Goal: Book appointment/travel/reservation

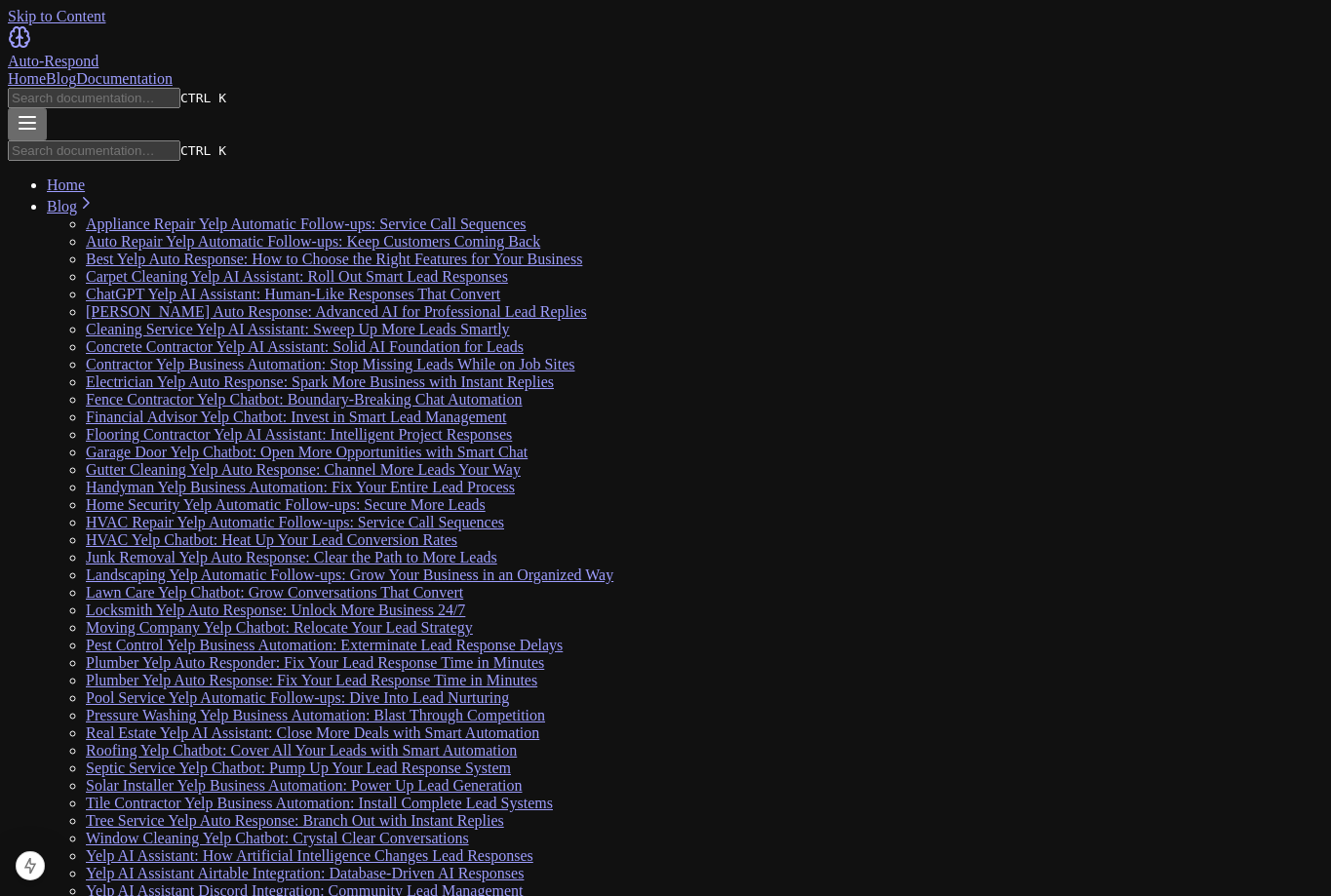
click at [846, 70] on div "Home Blog Documentation" at bounding box center [666, 79] width 1315 height 18
click at [46, 70] on link "Home" at bounding box center [27, 78] width 38 height 17
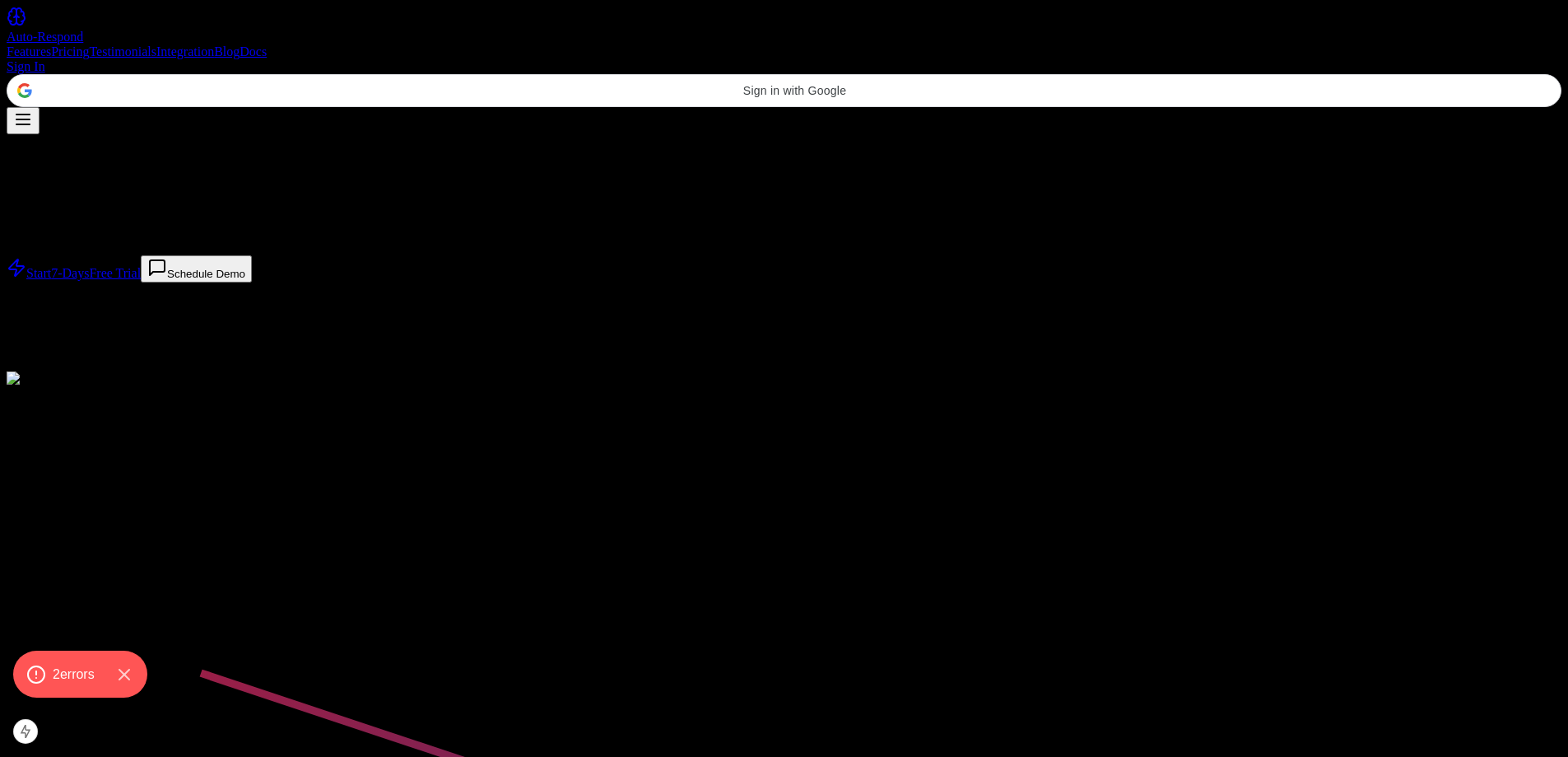
click at [252, 283] on button "Schedule Demo" at bounding box center [196, 269] width 111 height 27
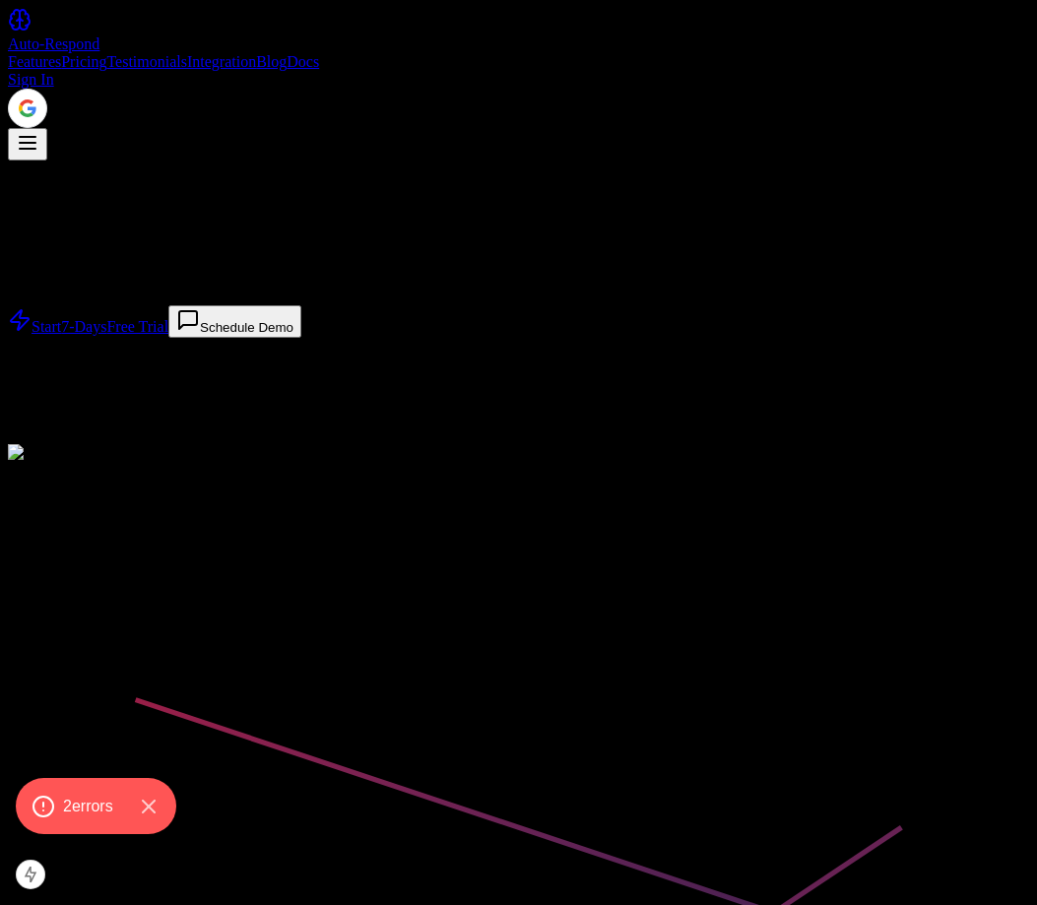
click at [301, 338] on button "Schedule Demo" at bounding box center [234, 321] width 133 height 32
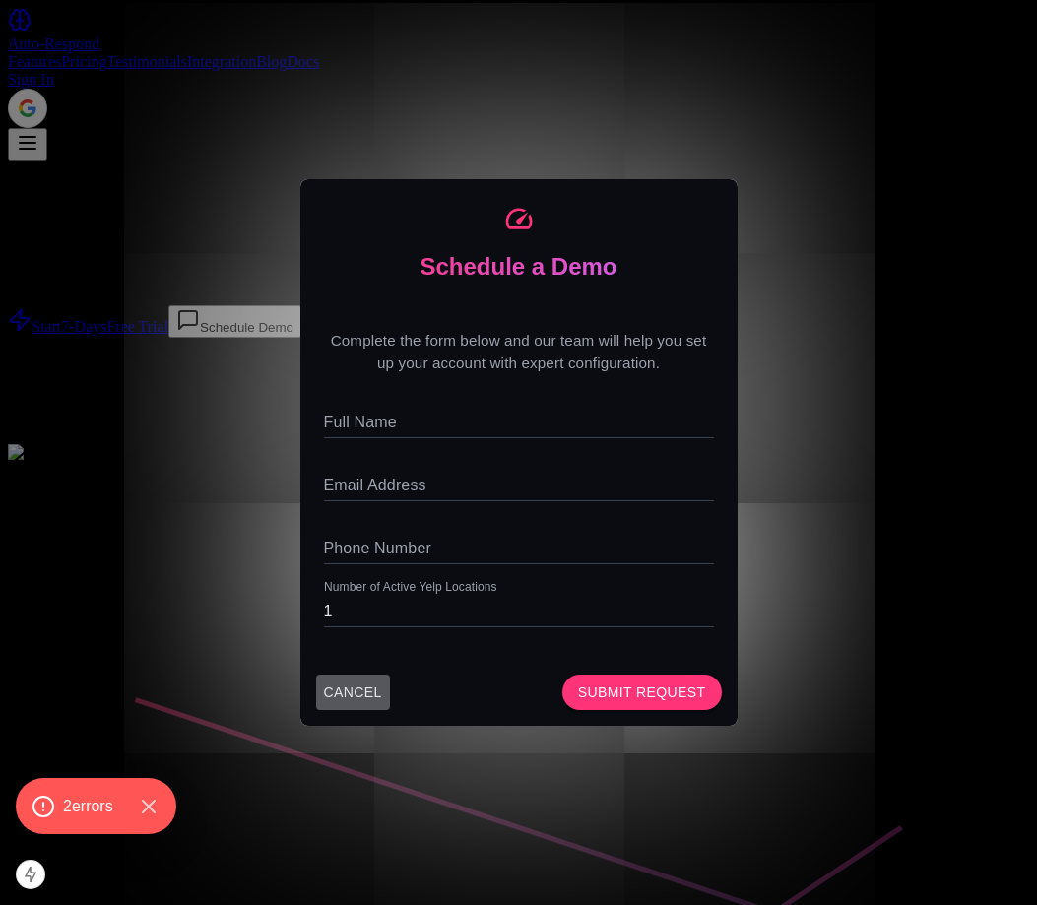
click at [375, 682] on button "CANCEL" at bounding box center [353, 692] width 74 height 36
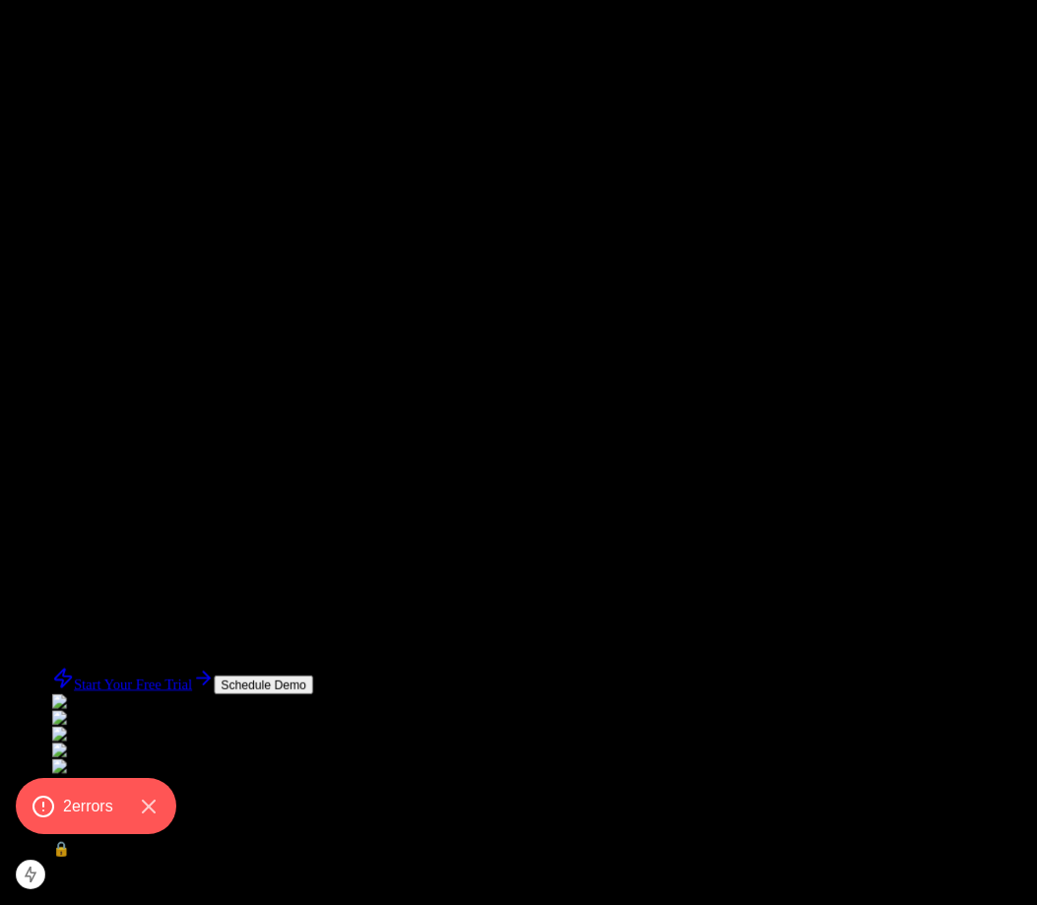
drag, startPoint x: 577, startPoint y: 321, endPoint x: 677, endPoint y: 943, distance: 630.2
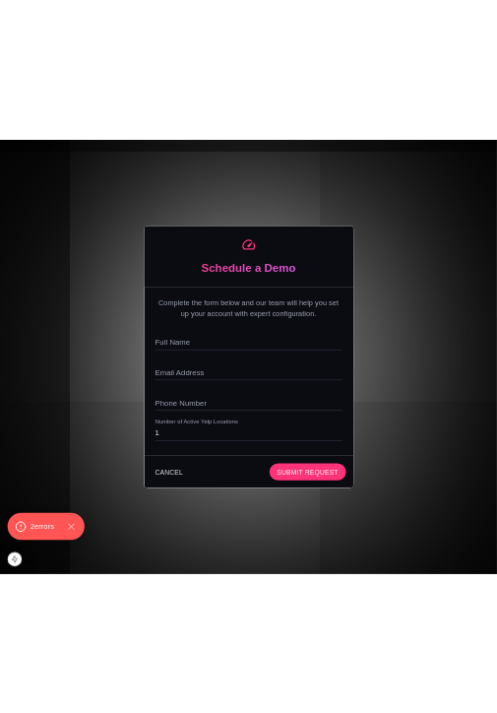
scroll to position [7378, 0]
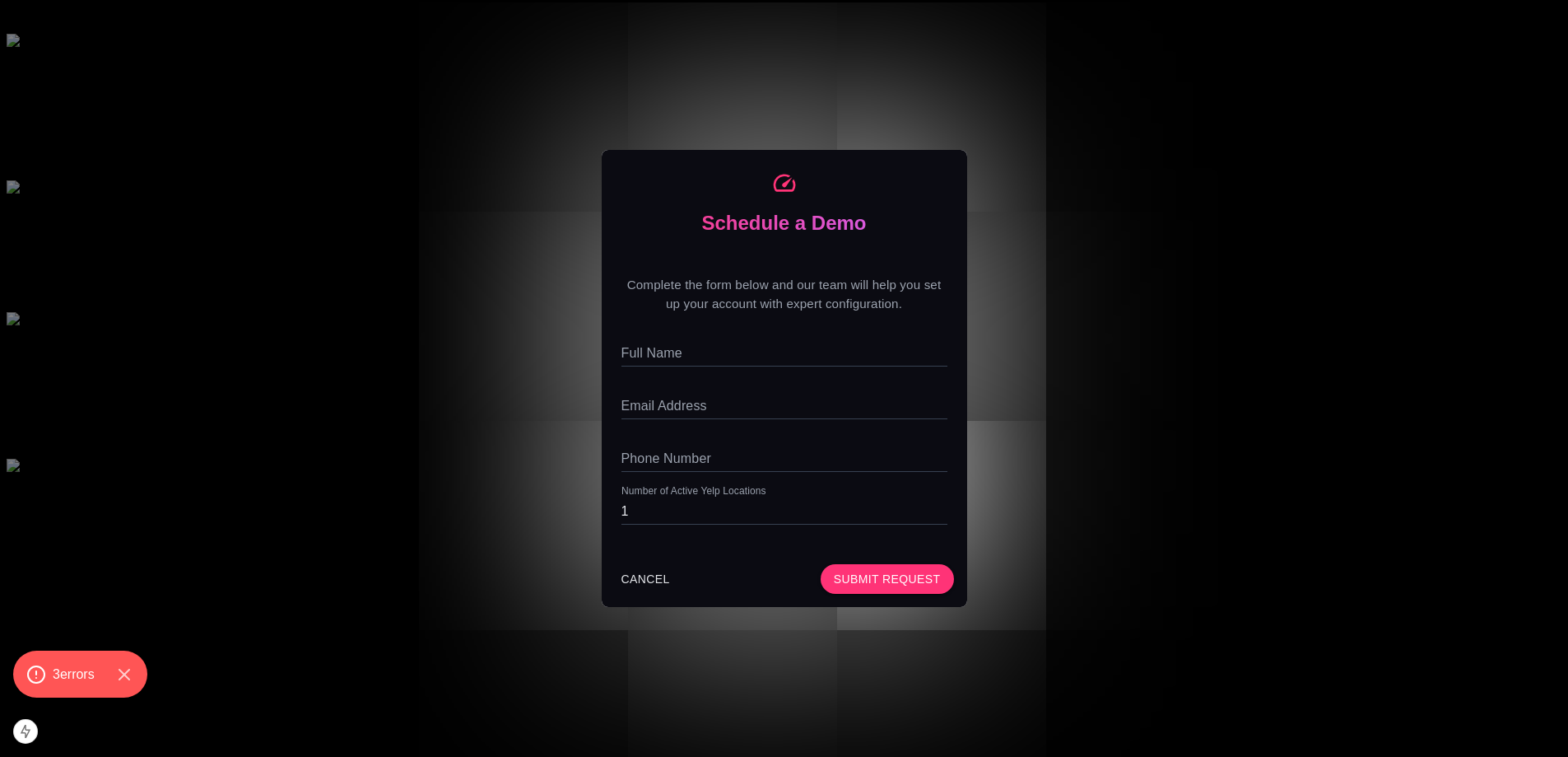
click at [866, 8] on div "Schedule a Demo Complete the form below and our team will help you set up your …" at bounding box center [784, 378] width 1568 height 757
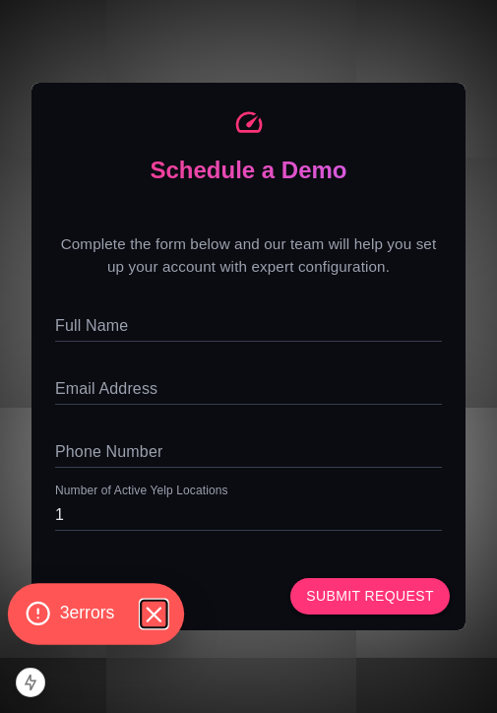
click at [150, 610] on icon "Hide Errors" at bounding box center [154, 615] width 26 height 26
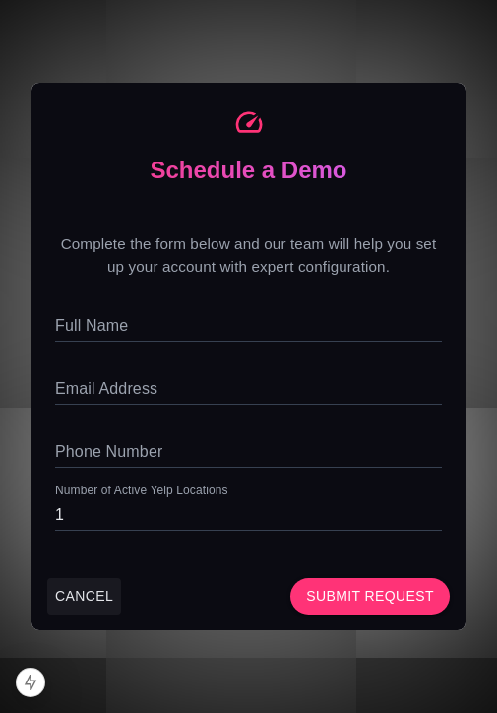
click at [95, 589] on button "CANCEL" at bounding box center [84, 596] width 74 height 36
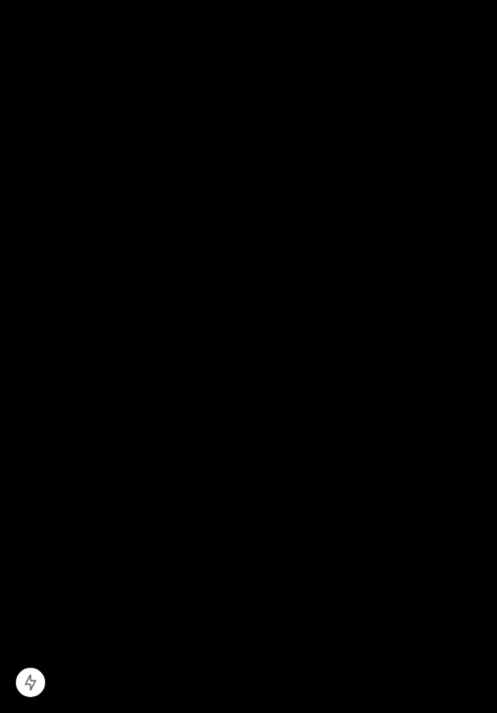
scroll to position [14670, 0]
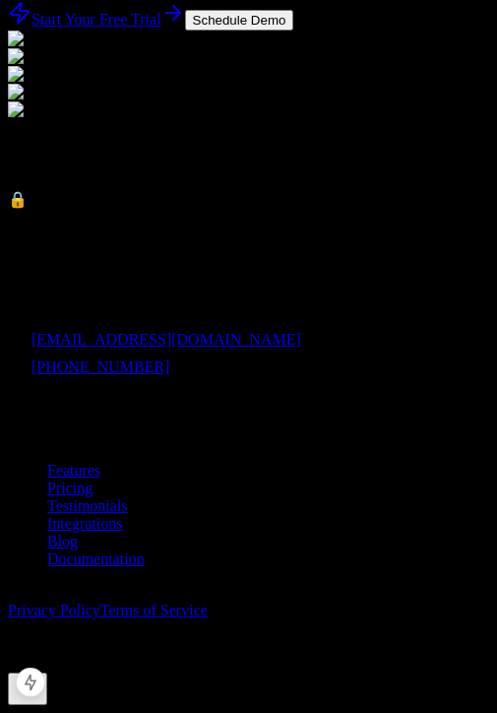
click at [288, 31] on button "Schedule Demo" at bounding box center [239, 20] width 109 height 21
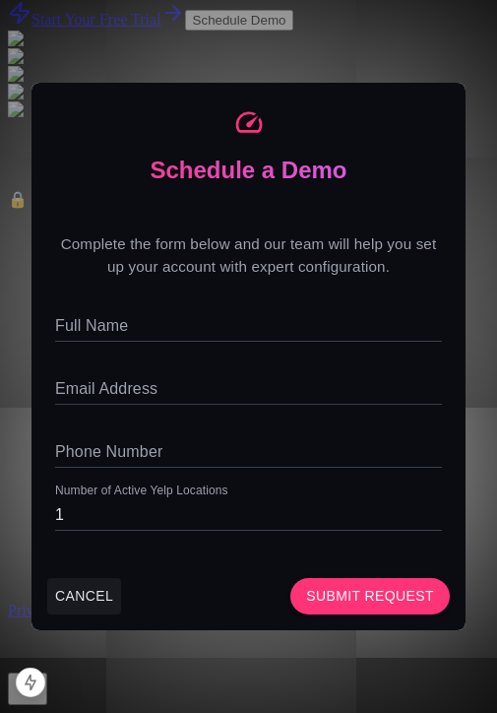
click at [73, 584] on button "CANCEL" at bounding box center [84, 596] width 74 height 36
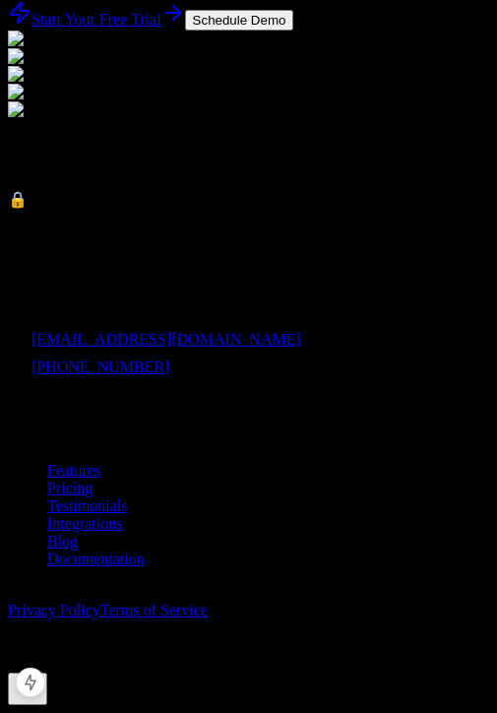
click at [294, 31] on button "Schedule Demo" at bounding box center [239, 20] width 109 height 21
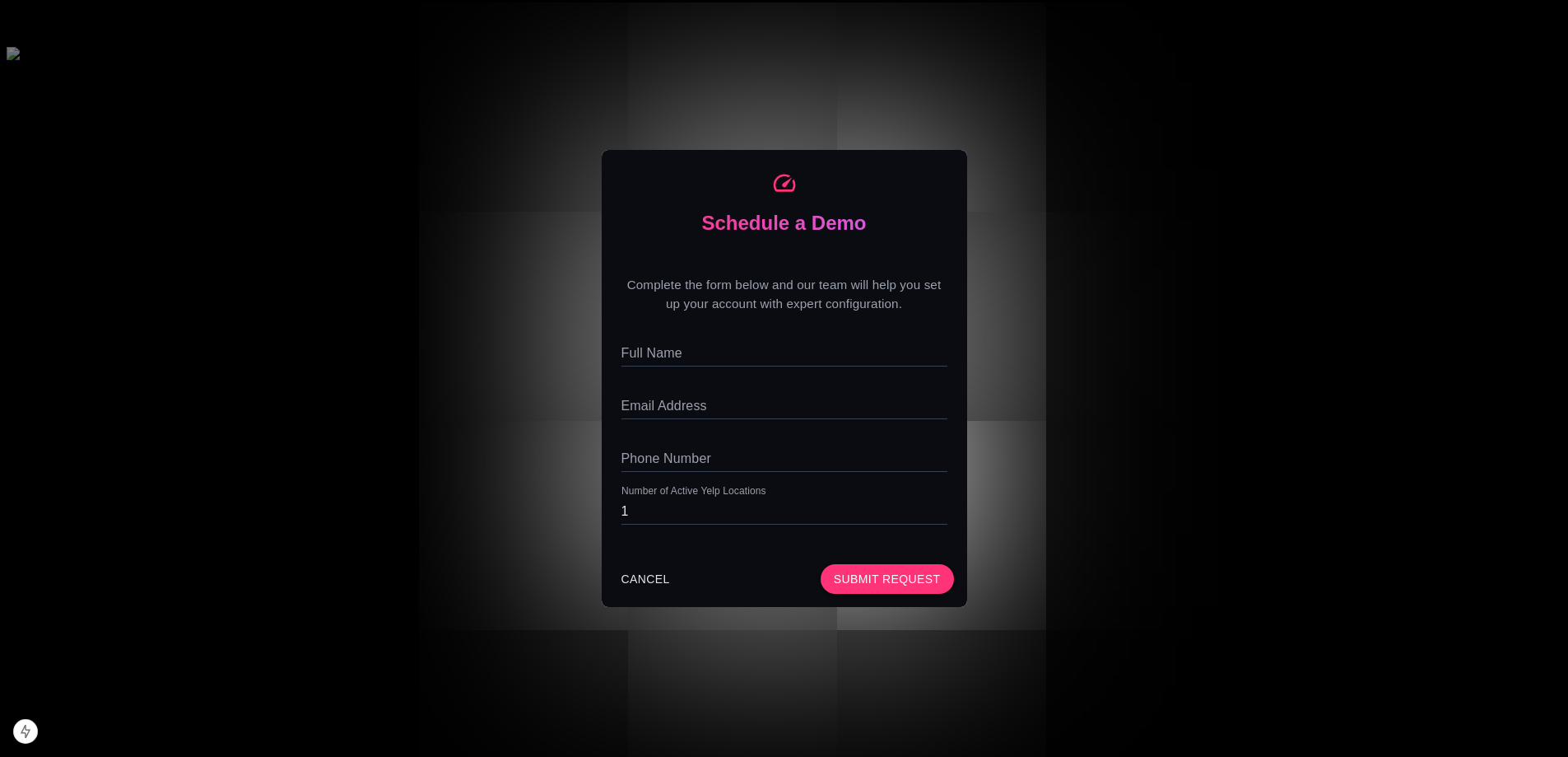
drag, startPoint x: 322, startPoint y: 294, endPoint x: 550, endPoint y: 499, distance: 306.6
click at [328, 307] on div "Schedule a Demo Complete the form below and our team will help you set up your …" at bounding box center [784, 378] width 1568 height 757
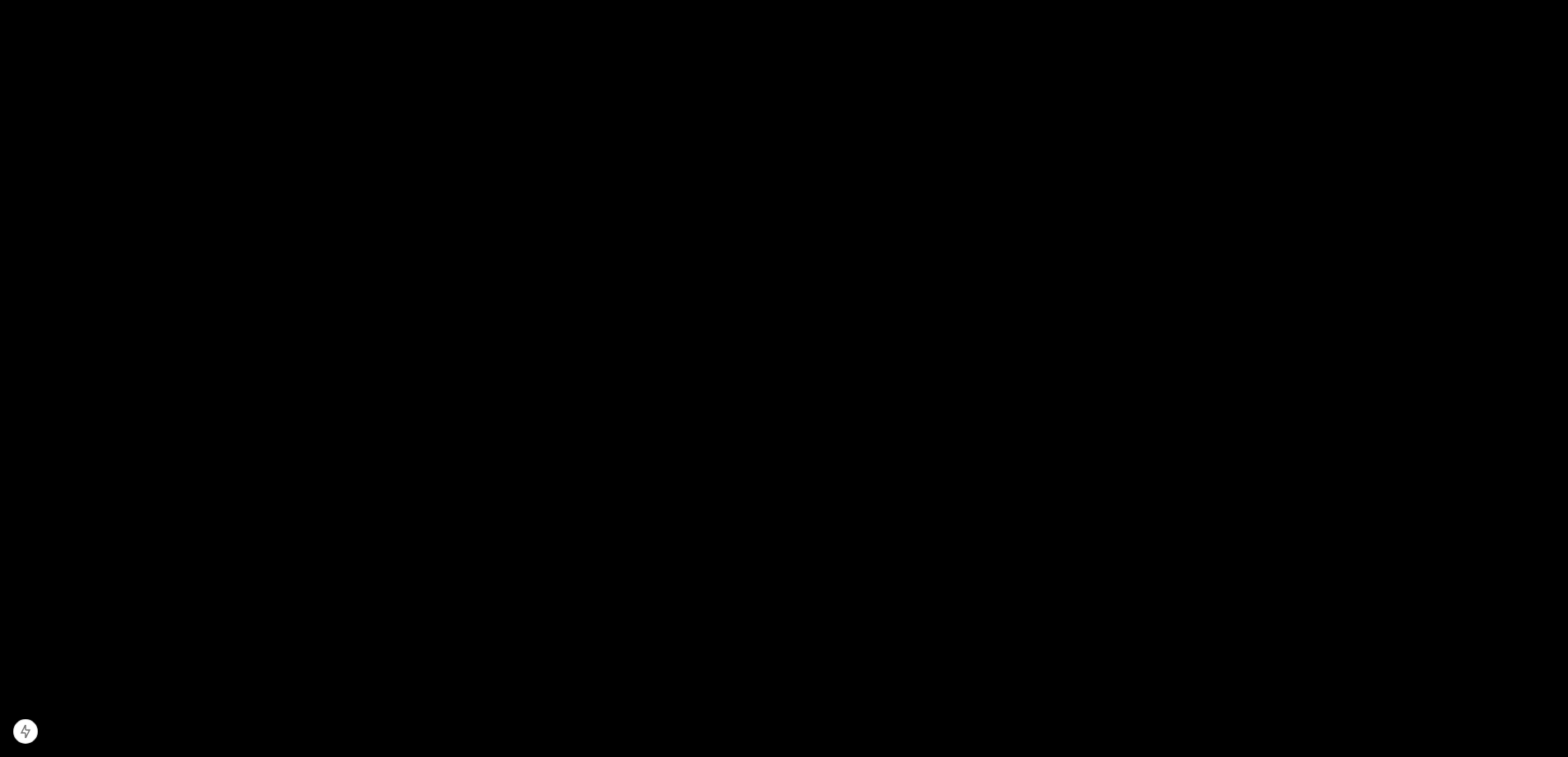
scroll to position [0, 0]
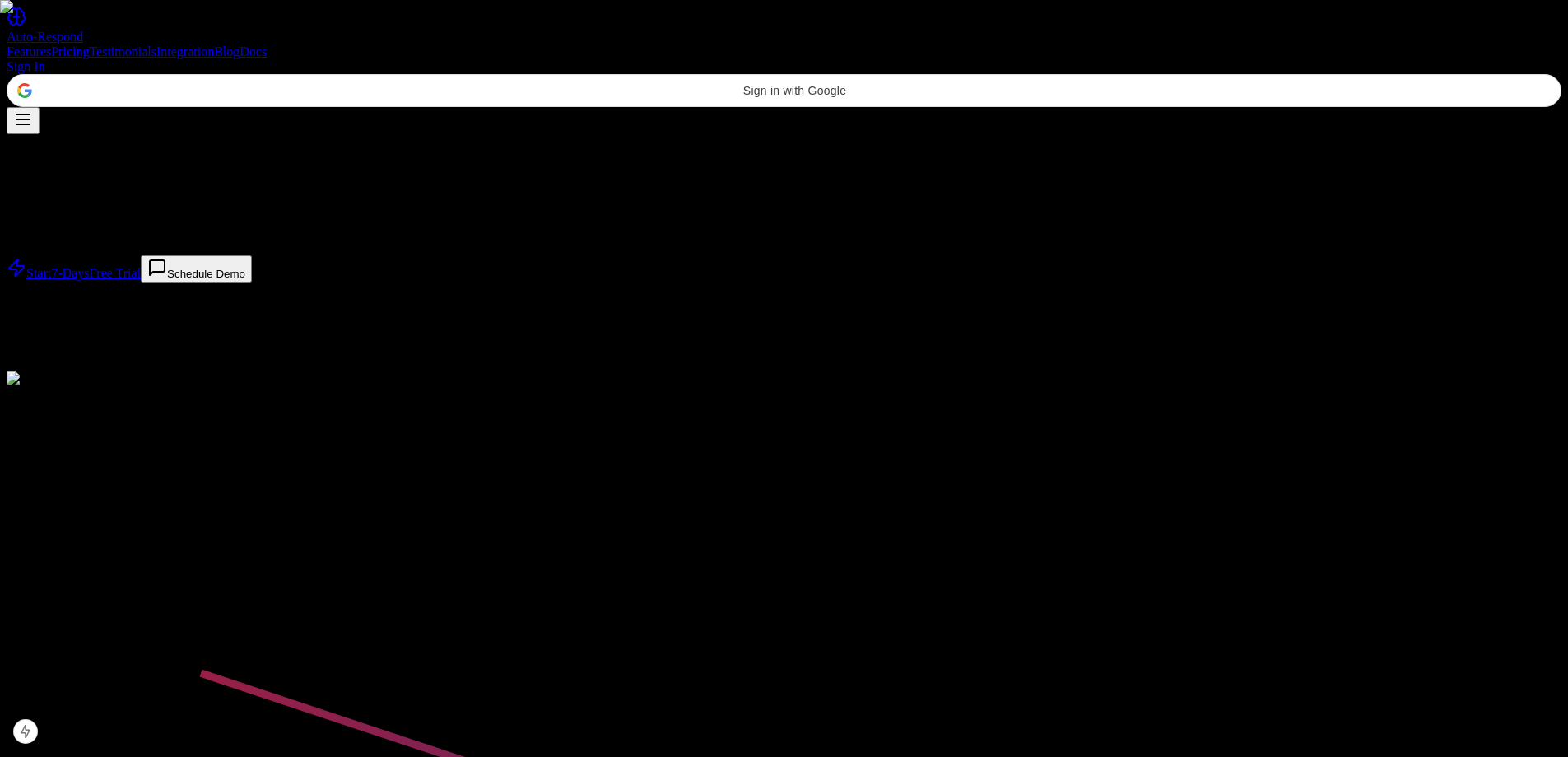
drag, startPoint x: 479, startPoint y: 496, endPoint x: 453, endPoint y: 23, distance: 473.7
